Goal: Transaction & Acquisition: Purchase product/service

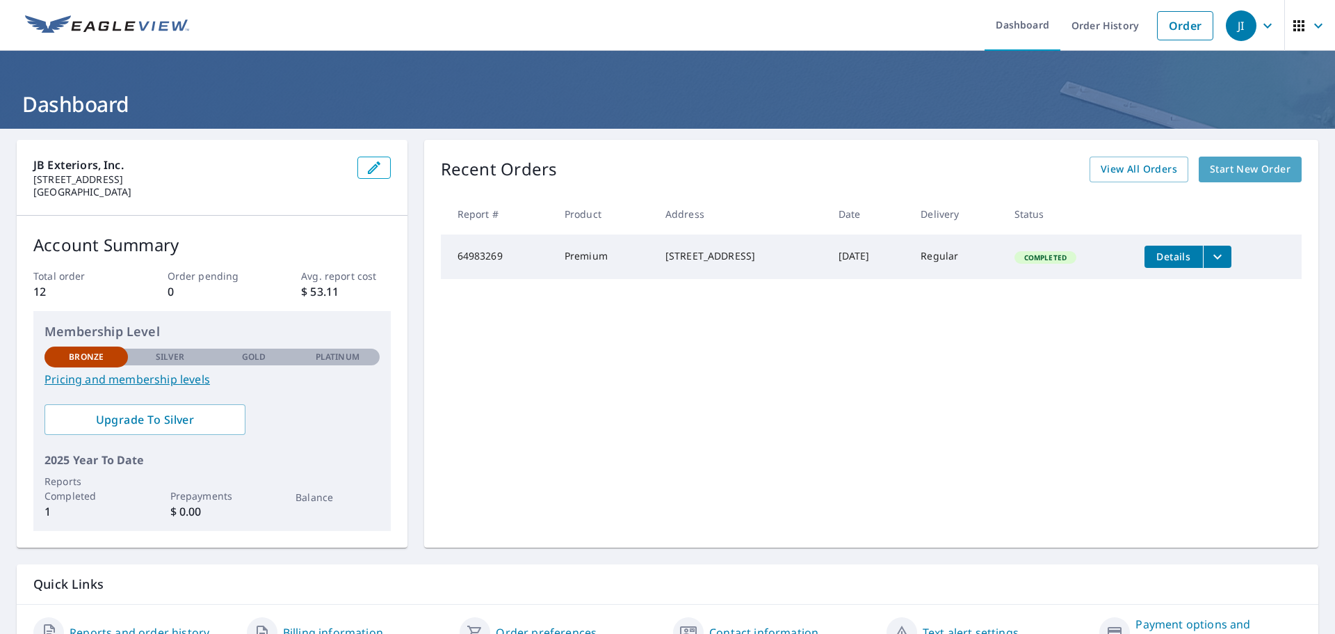
click at [1230, 167] on span "Start New Order" at bounding box center [1250, 169] width 81 height 17
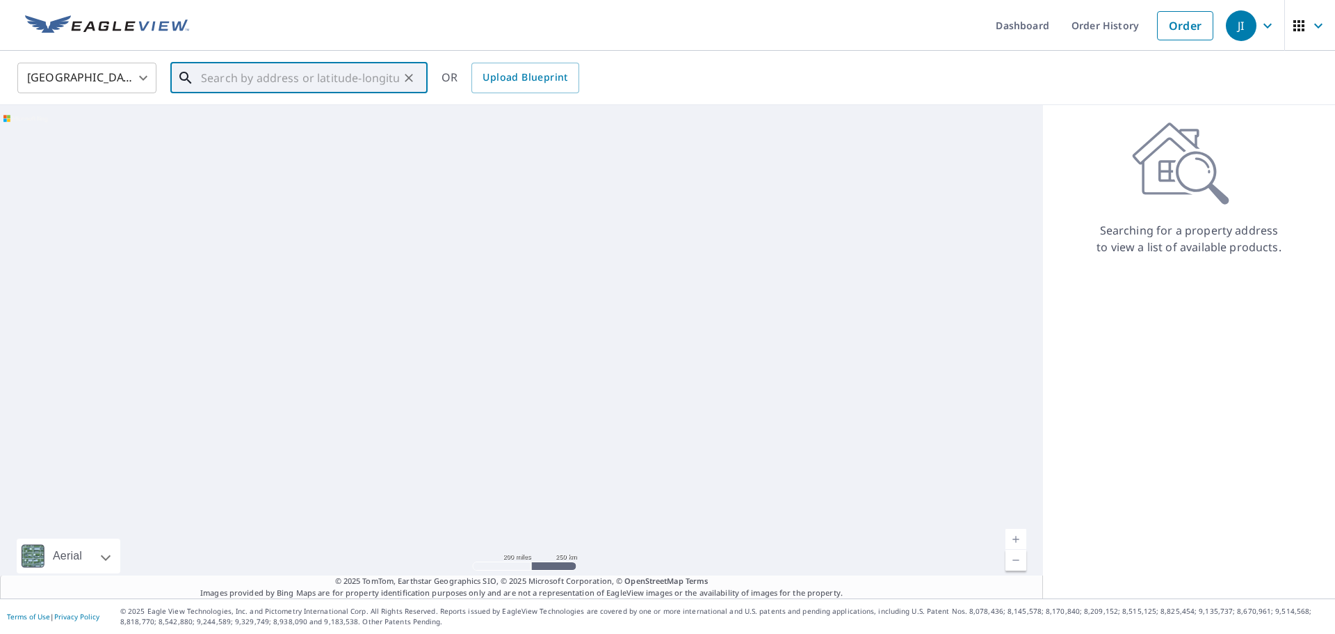
click at [239, 76] on input "text" at bounding box center [300, 77] width 198 height 39
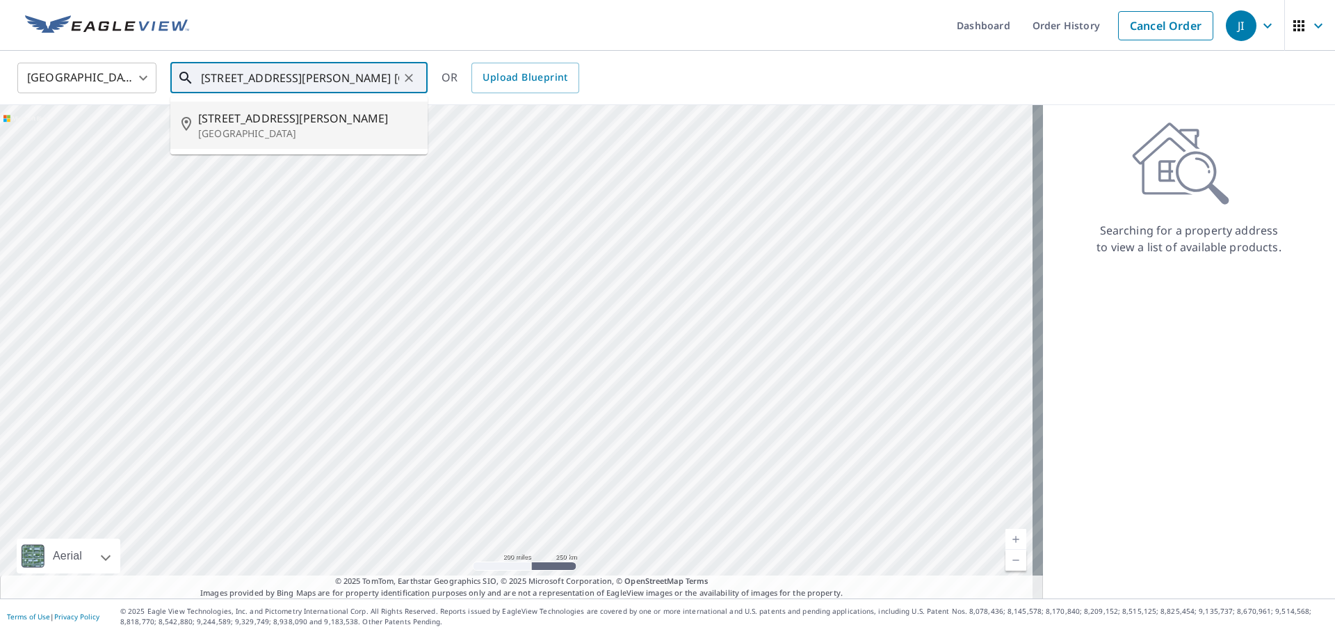
click at [273, 117] on span "[STREET_ADDRESS][PERSON_NAME]" at bounding box center [307, 118] width 218 height 17
type input "[STREET_ADDRESS][PERSON_NAME]"
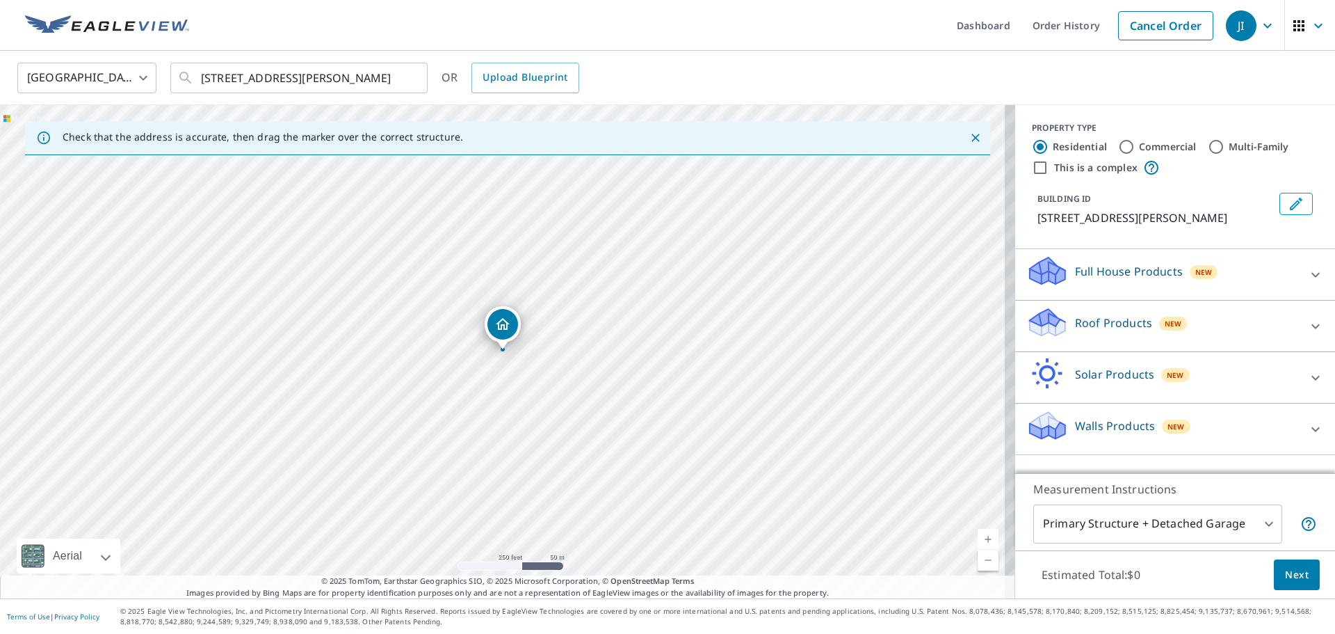
click at [1165, 321] on span "New" at bounding box center [1173, 323] width 17 height 11
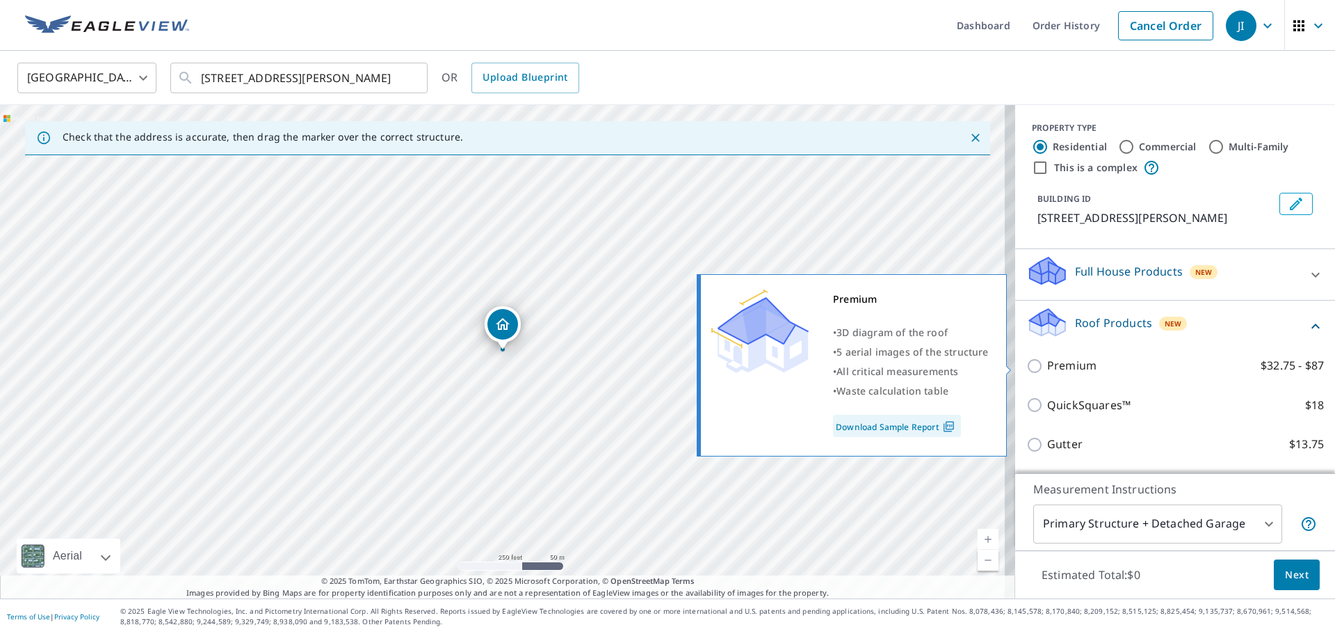
click at [1026, 364] on input "Premium $32.75 - $87" at bounding box center [1036, 365] width 21 height 17
checkbox input "true"
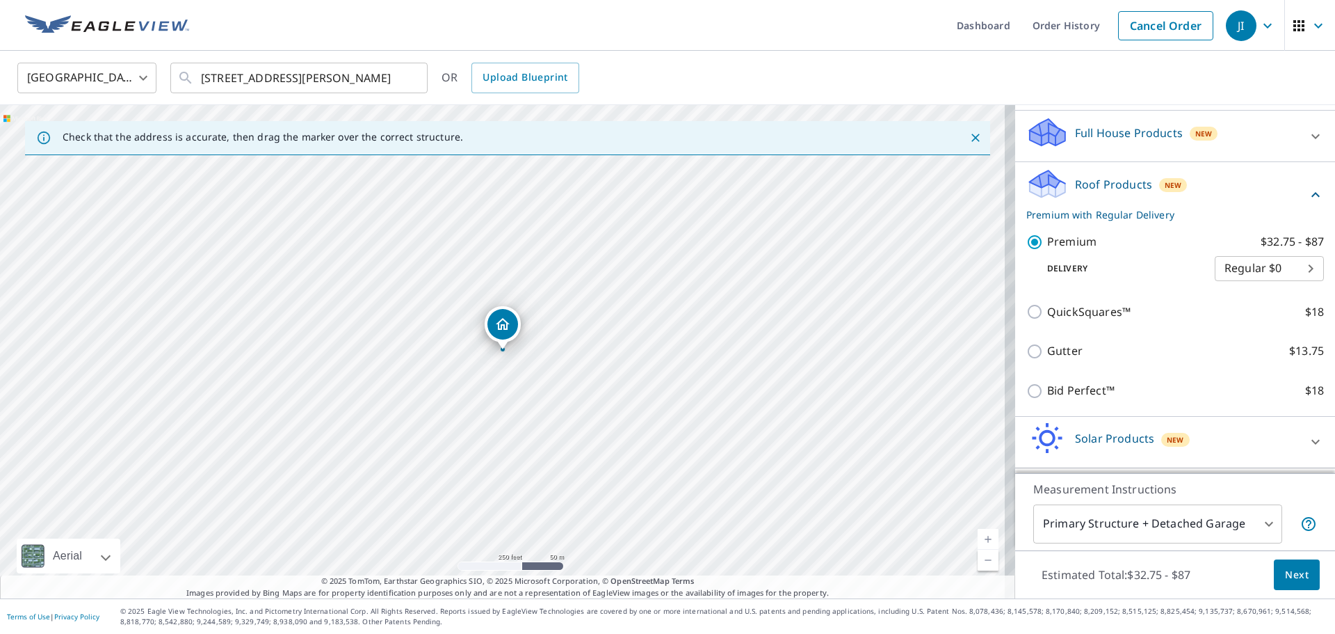
scroll to position [185, 0]
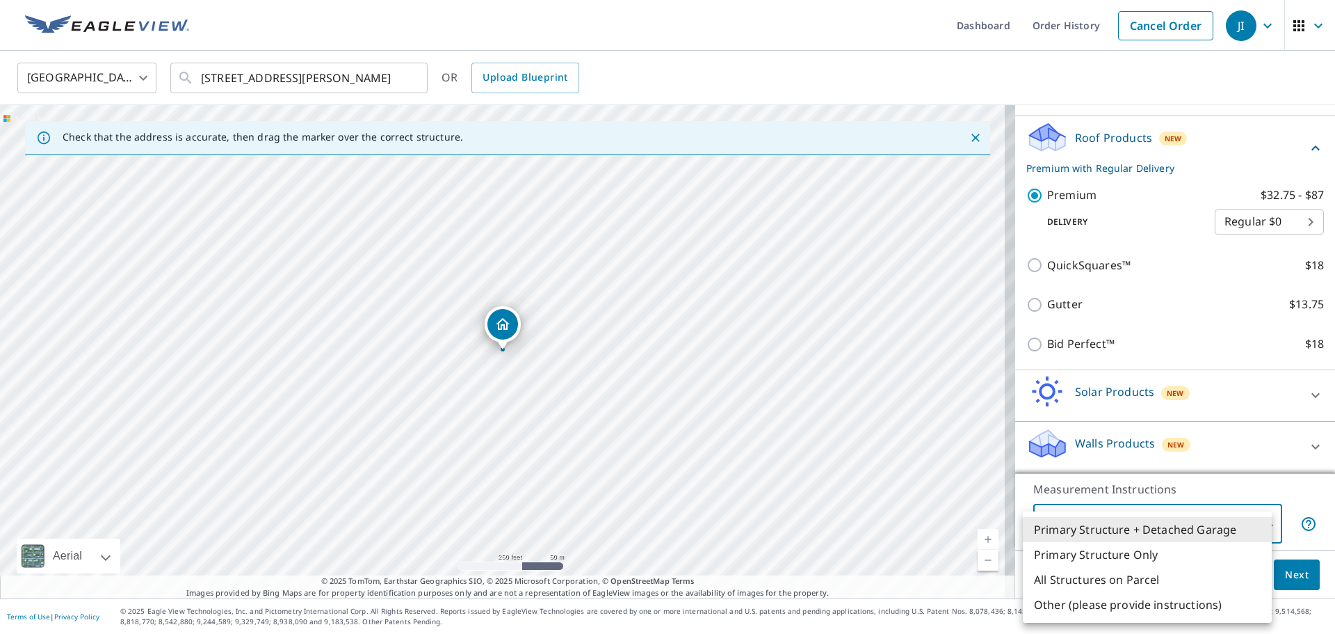
click at [1257, 521] on body "JI JI Dashboard Order History Cancel Order JI United States US ​ 86 Morton Ave …" at bounding box center [667, 317] width 1335 height 634
click at [1145, 574] on li "All Structures on Parcel" at bounding box center [1147, 579] width 249 height 25
type input "3"
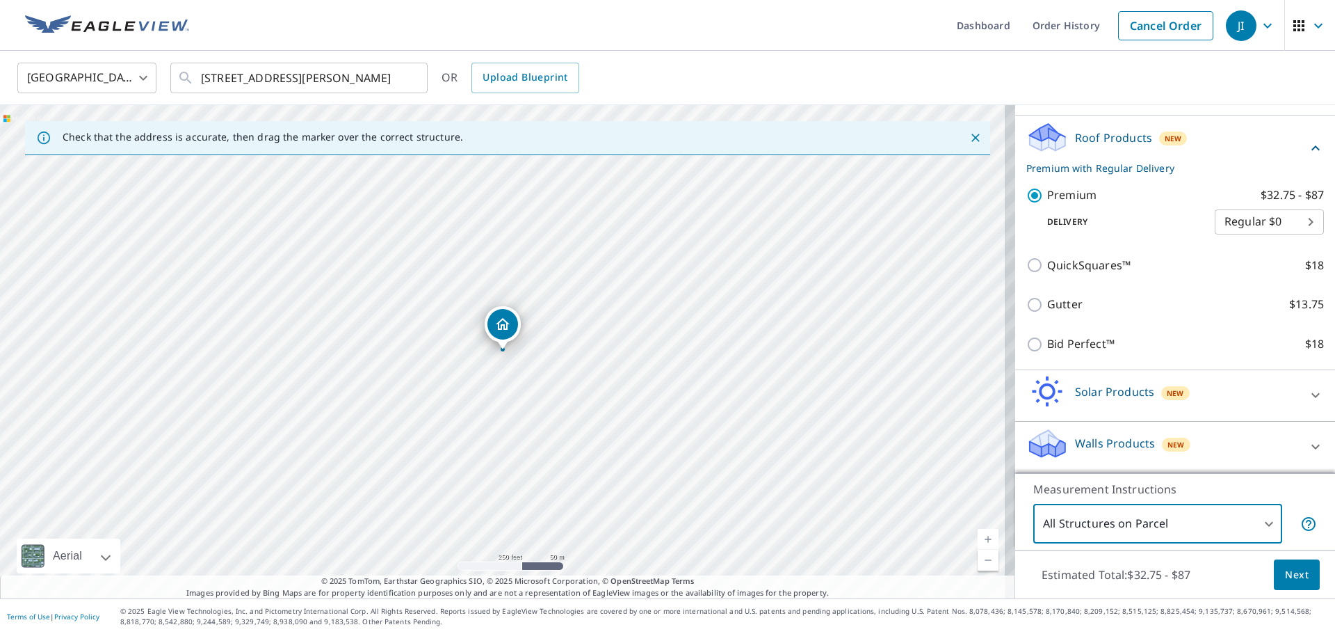
click at [1285, 572] on span "Next" at bounding box center [1297, 574] width 24 height 17
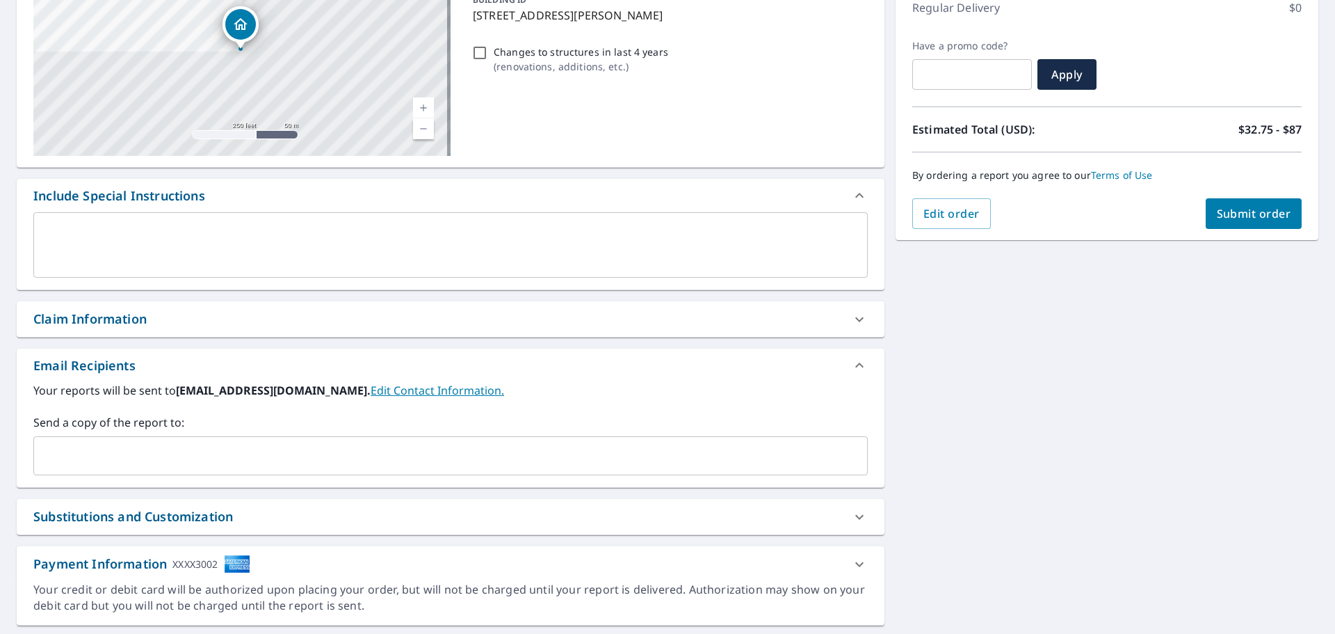
scroll to position [209, 0]
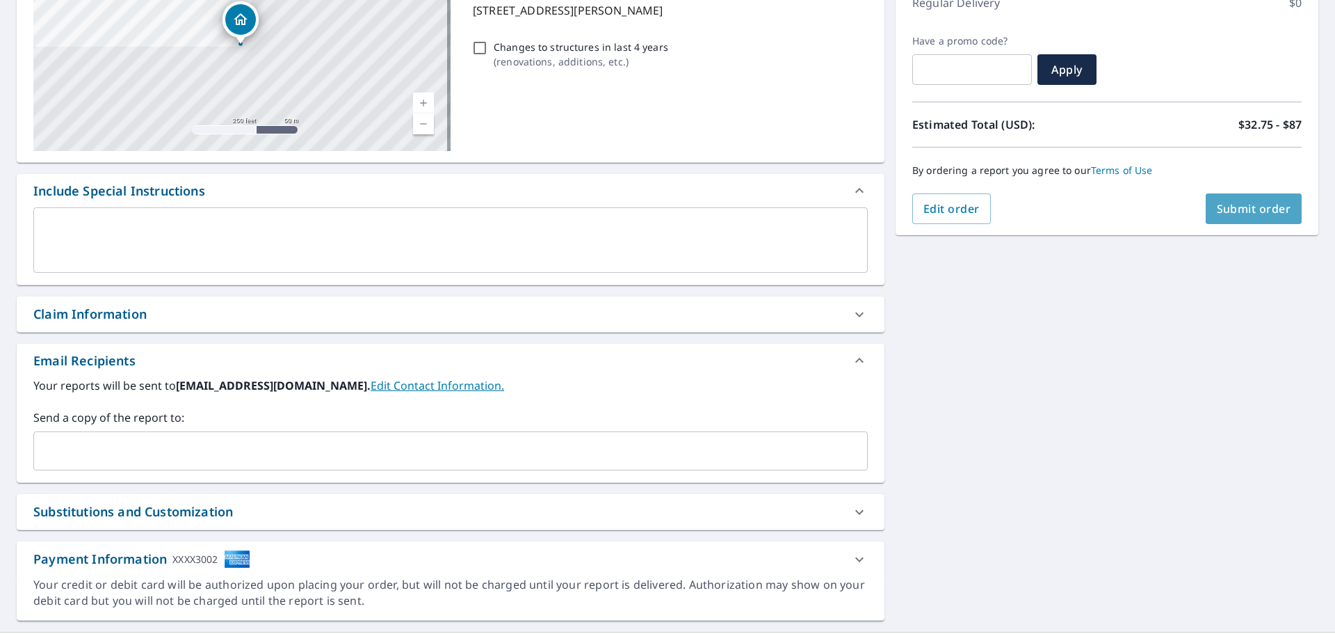
click at [1235, 202] on span "Submit order" at bounding box center [1254, 208] width 74 height 15
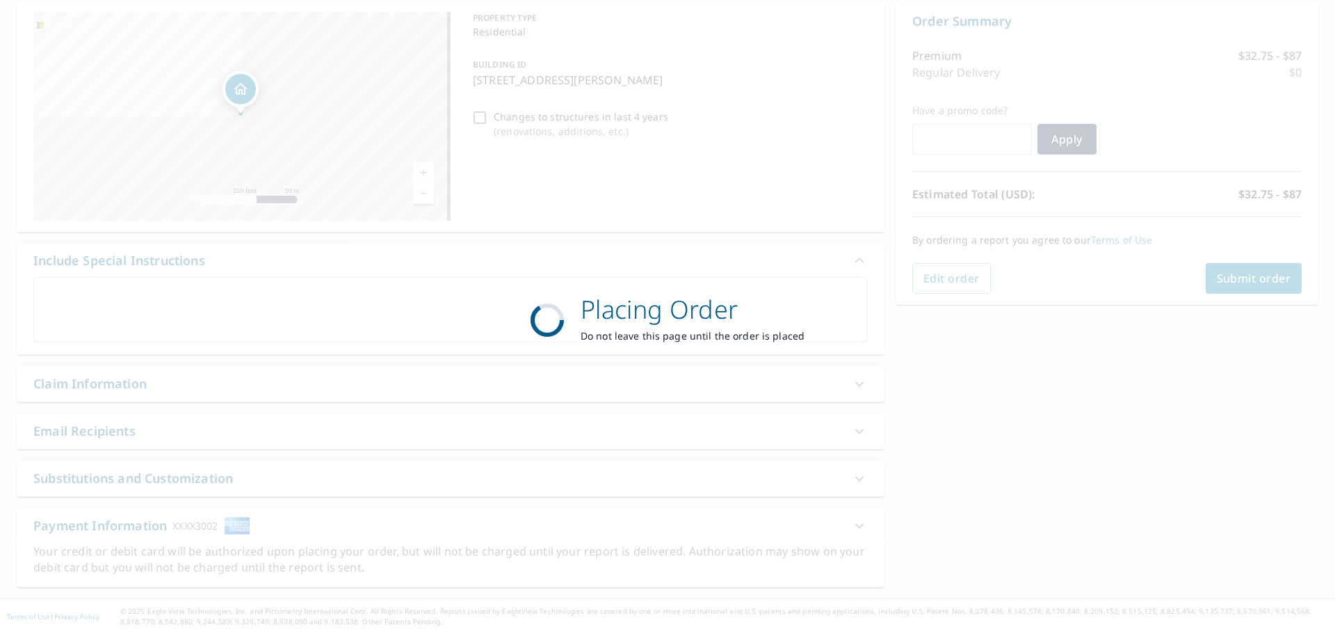
scroll to position [139, 0]
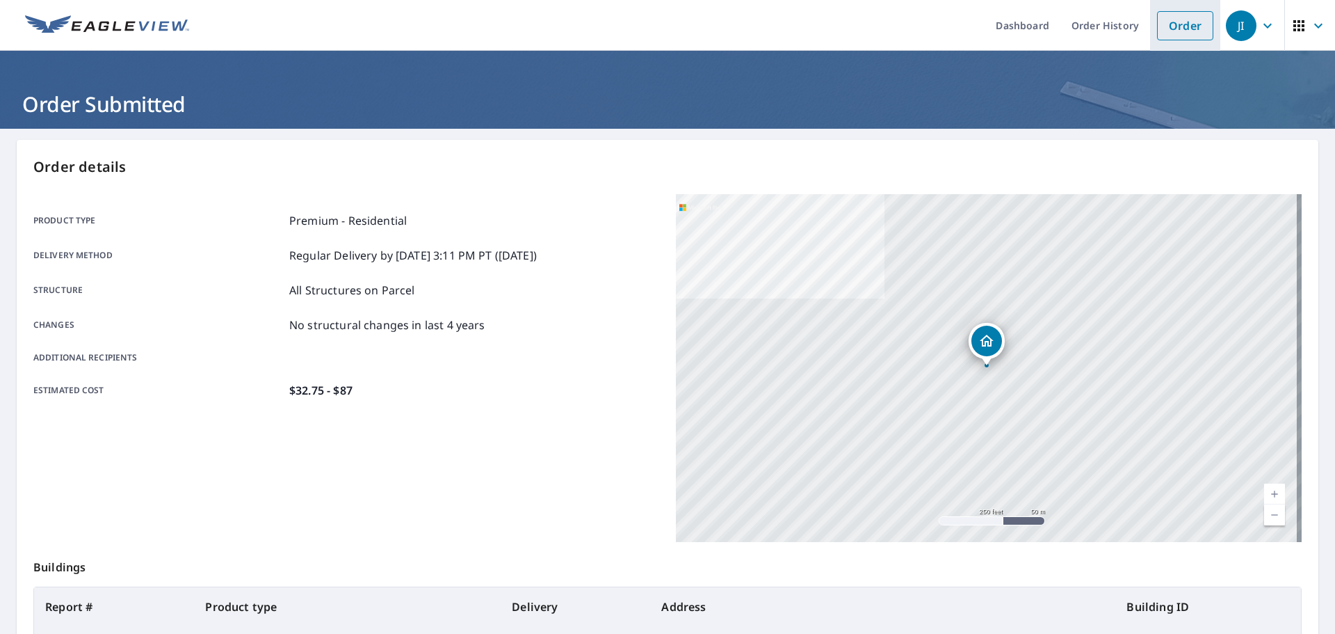
click at [1172, 24] on link "Order" at bounding box center [1185, 25] width 56 height 29
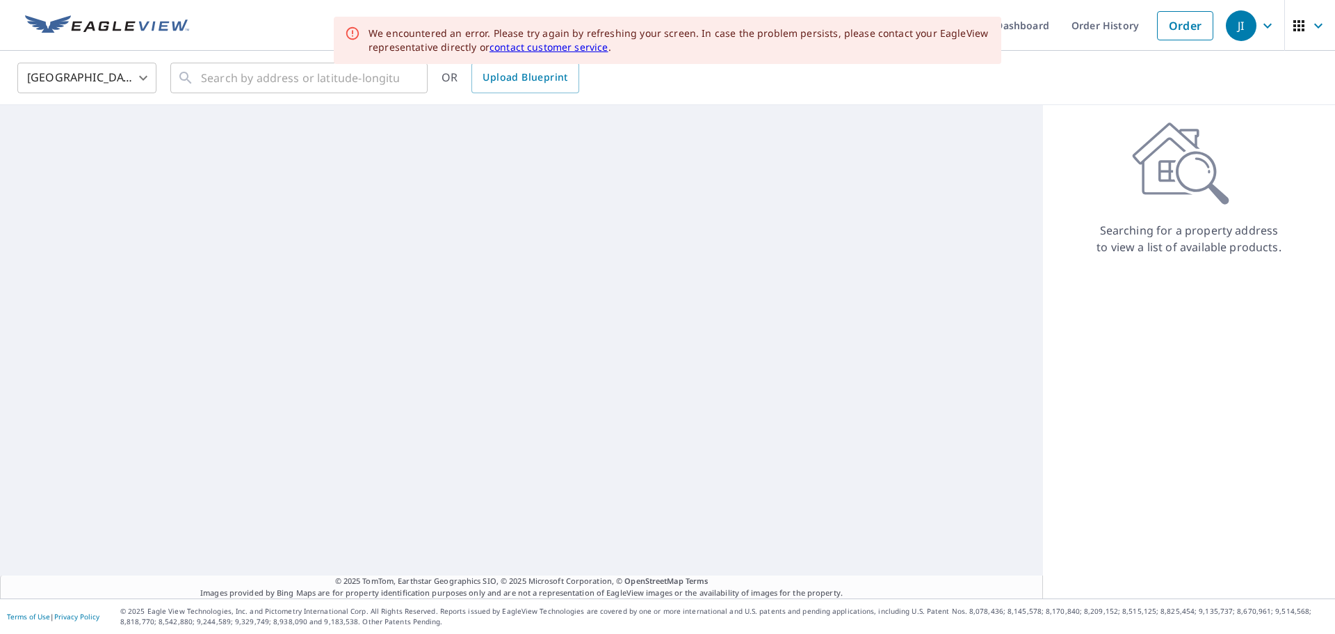
click at [254, 143] on div at bounding box center [521, 351] width 1043 height 493
